Goal: Task Accomplishment & Management: Use online tool/utility

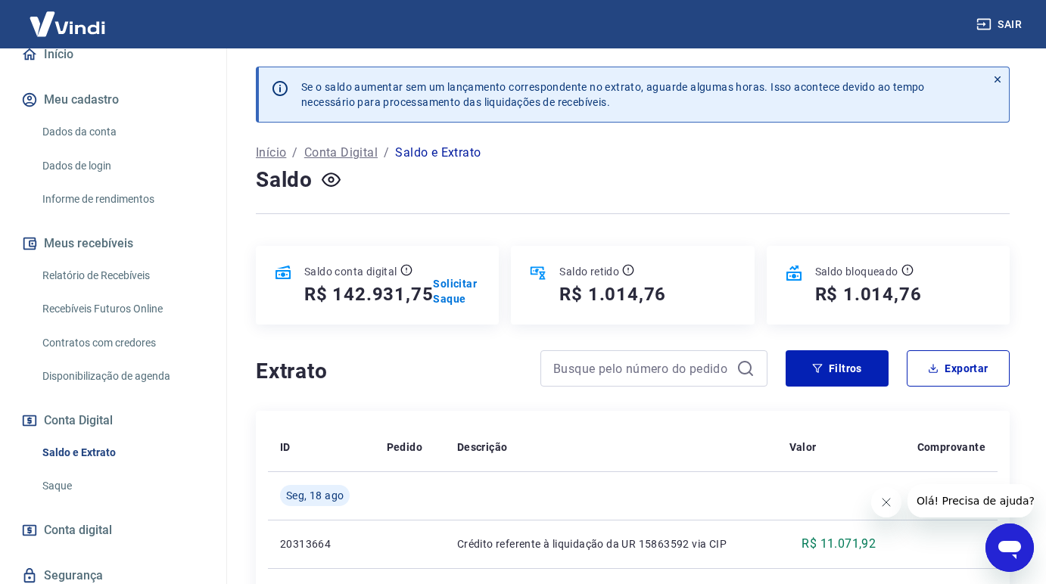
scroll to position [155, 0]
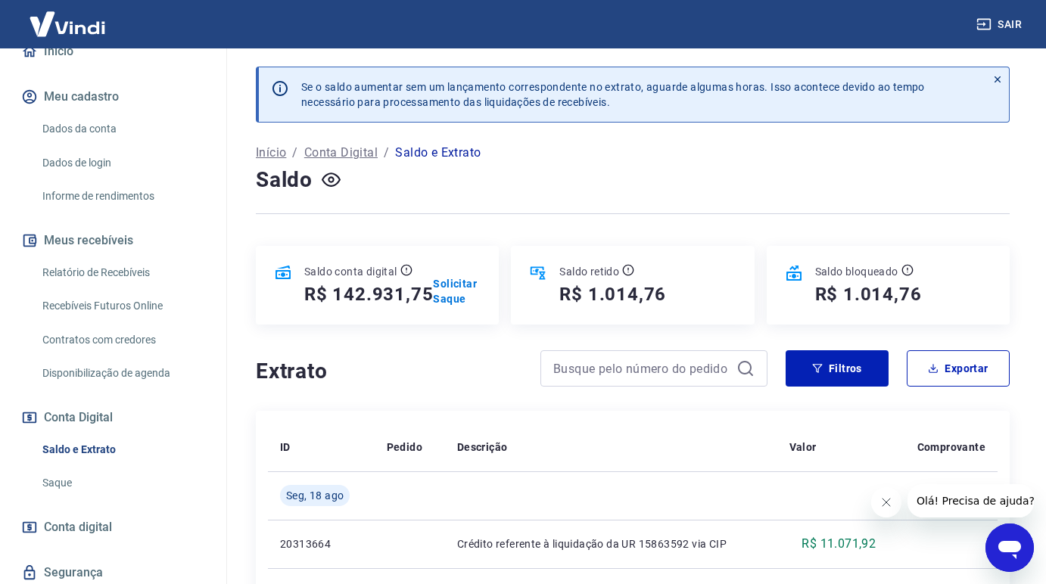
click at [58, 489] on link "Saque" at bounding box center [122, 483] width 172 height 31
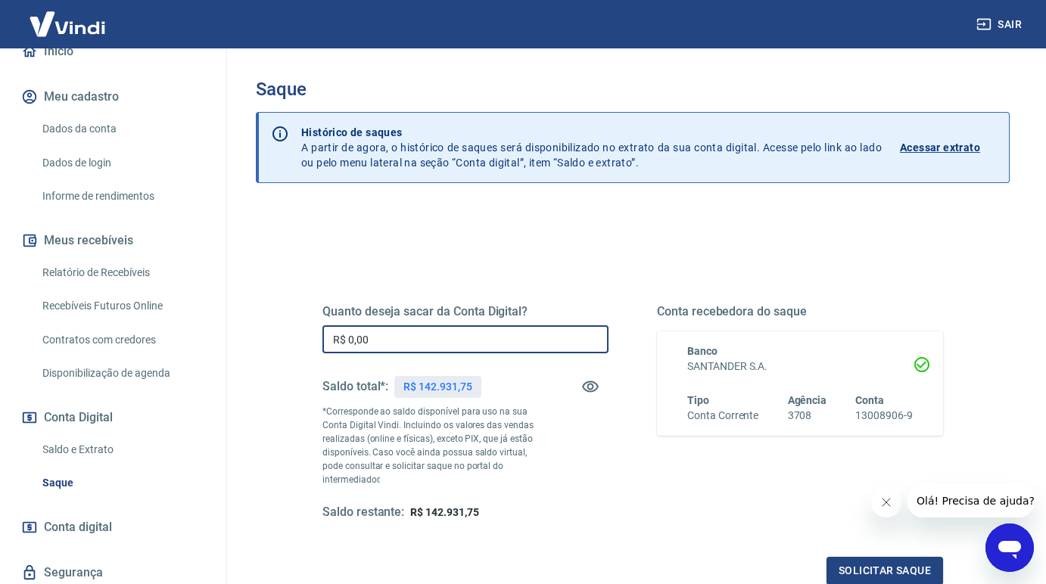
click at [416, 328] on input "R$ 0,00" at bounding box center [466, 340] width 286 height 28
click at [416, 328] on input "R$ 100.000,00" at bounding box center [466, 340] width 286 height 28
type input "R$ 100.000,00"
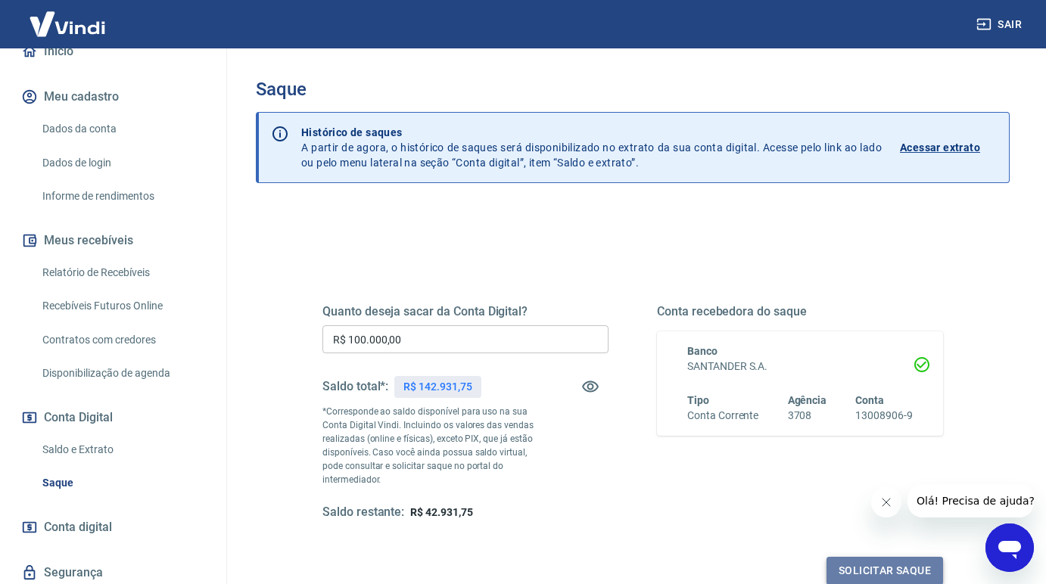
click at [861, 557] on button "Solicitar saque" at bounding box center [885, 571] width 117 height 28
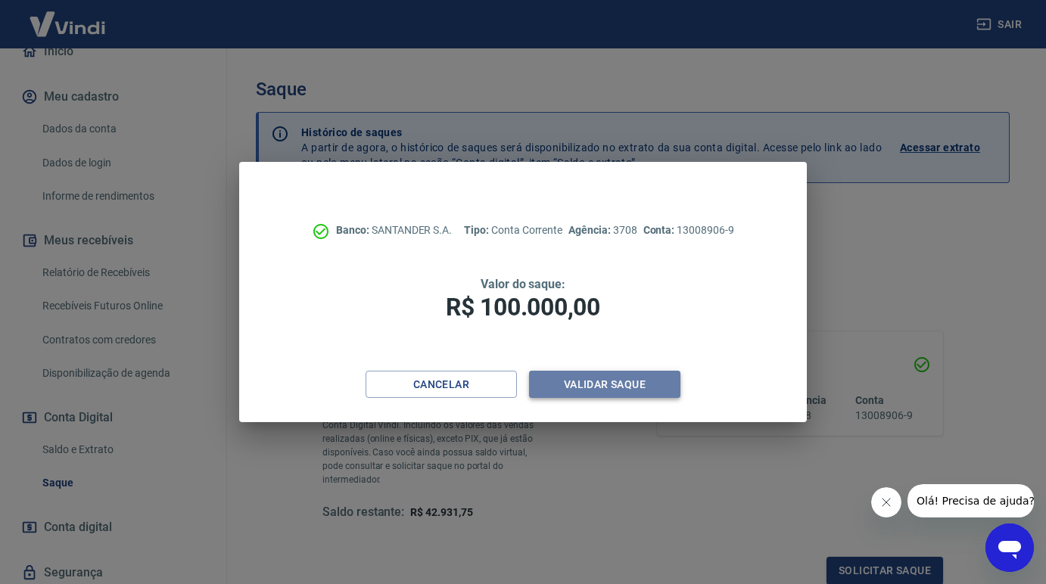
click at [612, 390] on button "Validar saque" at bounding box center [604, 385] width 151 height 28
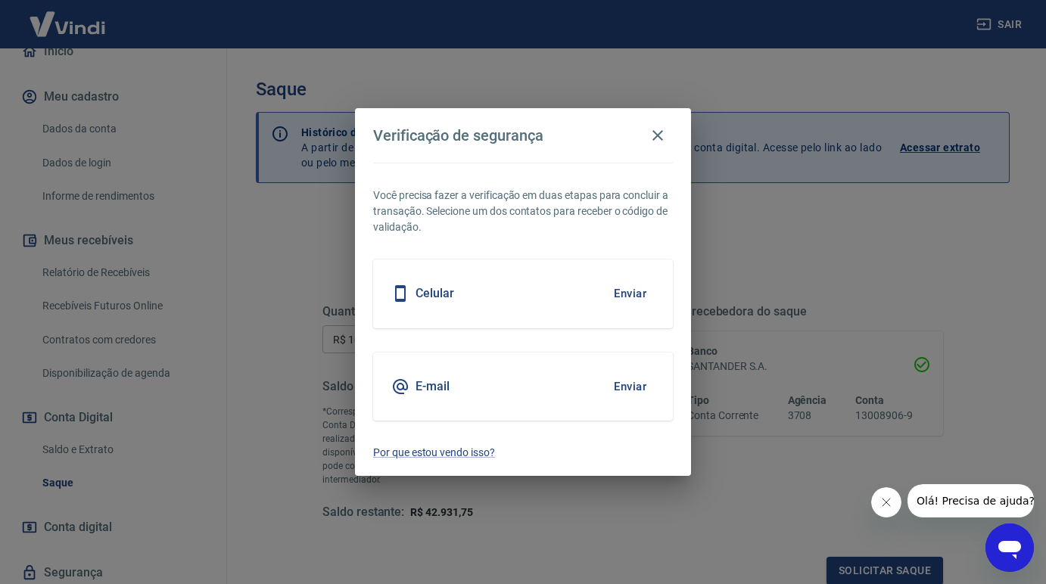
click at [624, 298] on button "Enviar" at bounding box center [630, 294] width 49 height 32
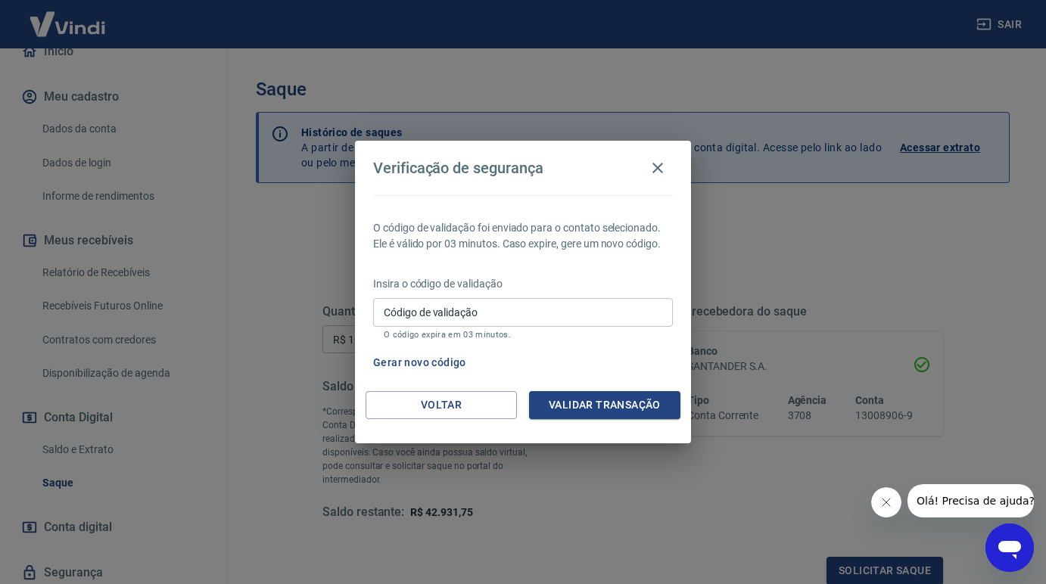
click at [563, 319] on input "Código de validação" at bounding box center [523, 312] width 300 height 28
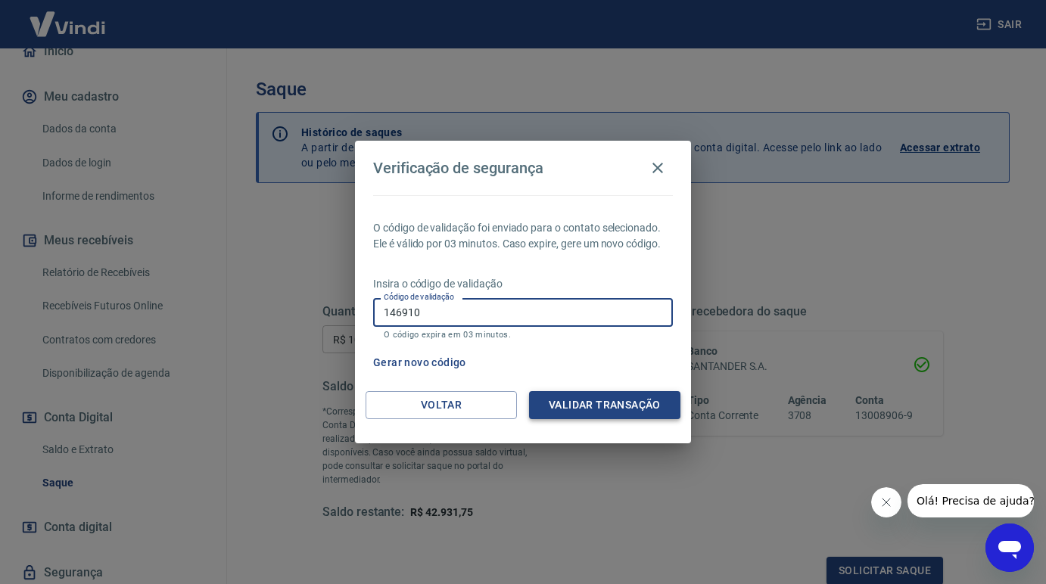
type input "146910"
click at [639, 416] on button "Validar transação" at bounding box center [604, 405] width 151 height 28
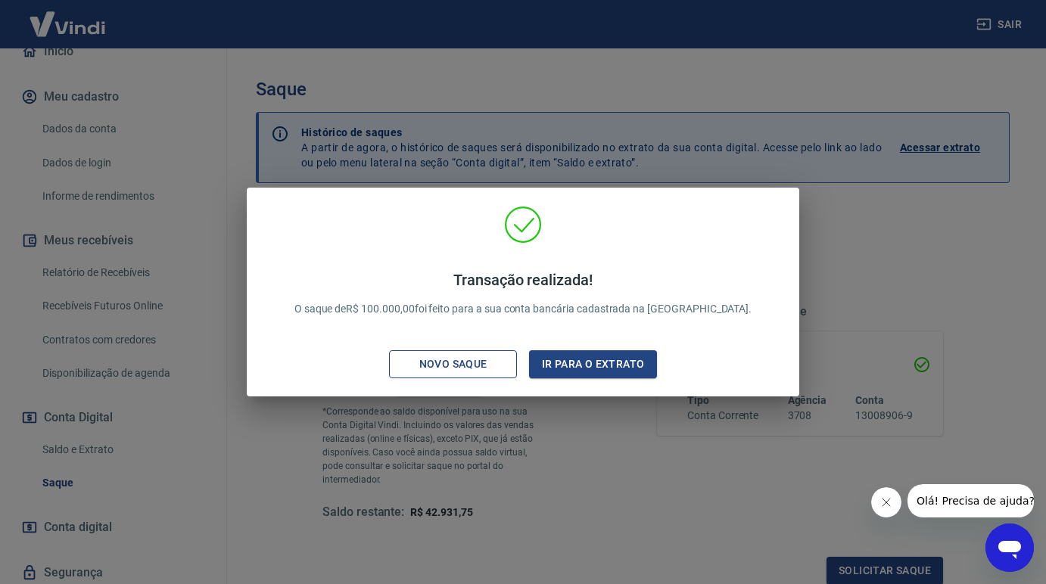
click at [472, 364] on div "Novo saque" at bounding box center [453, 364] width 104 height 19
